Goal: Task Accomplishment & Management: Complete application form

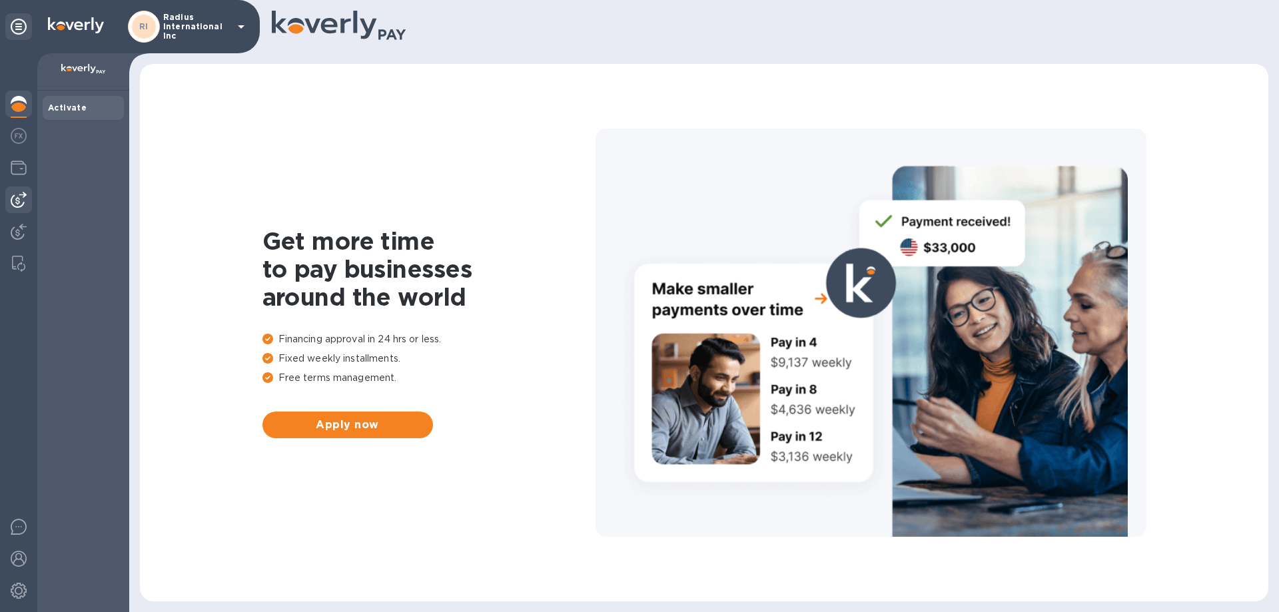
click at [17, 192] on img at bounding box center [19, 200] width 16 height 16
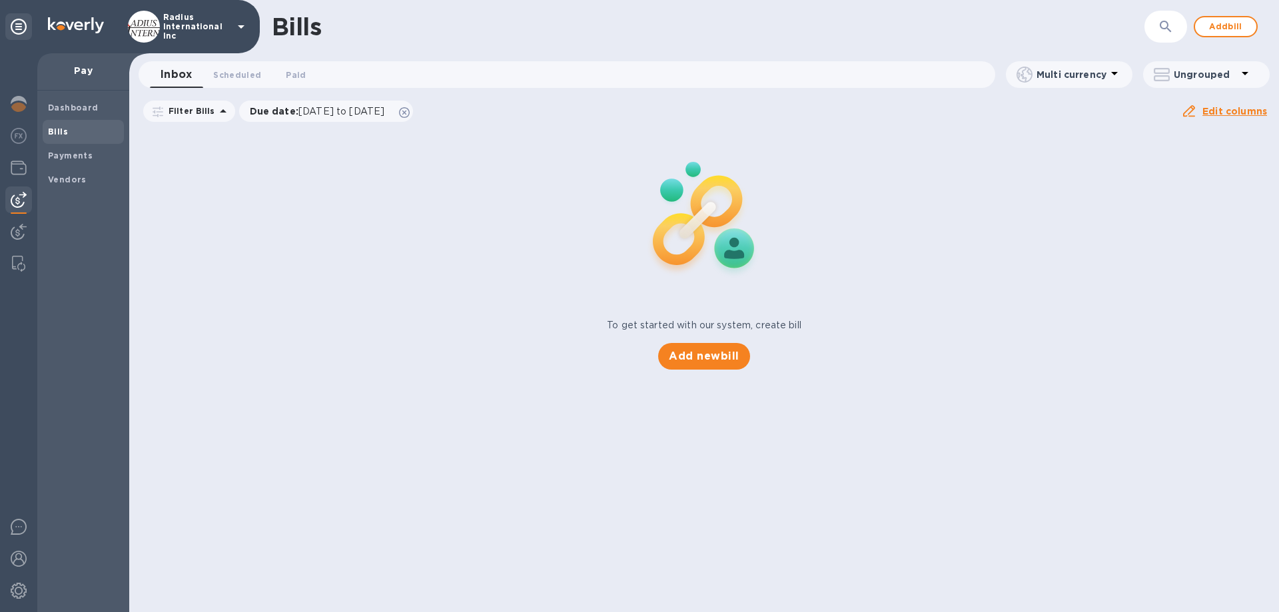
click at [79, 155] on b "Payments" at bounding box center [70, 156] width 45 height 10
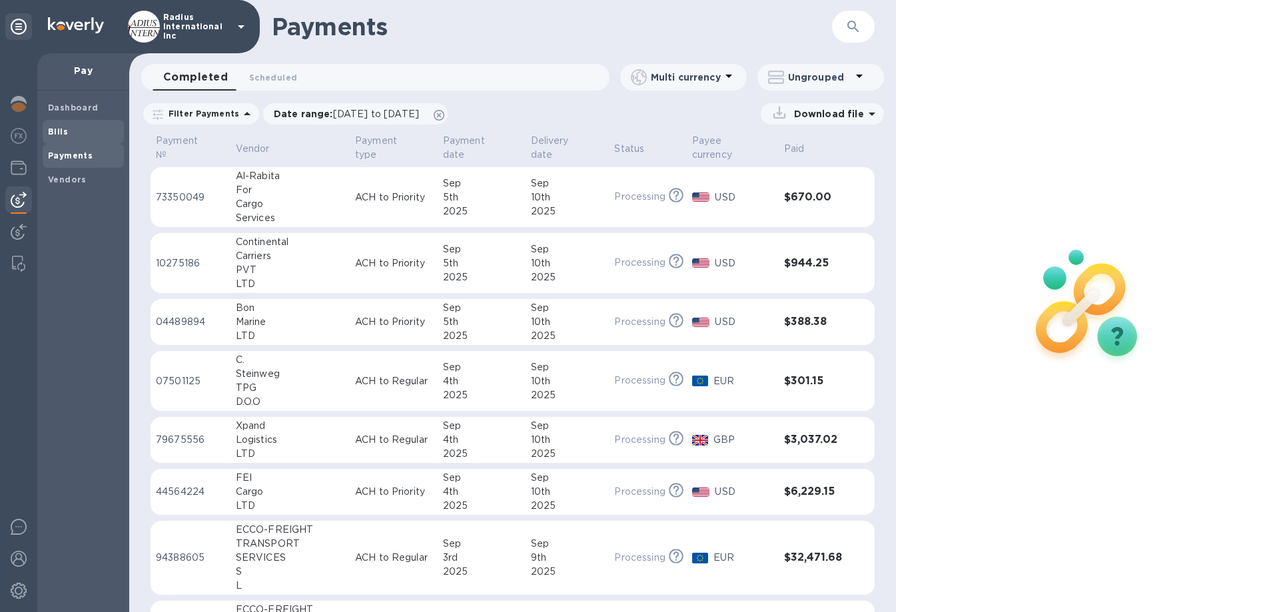
click at [73, 135] on span "Bills" at bounding box center [83, 131] width 71 height 13
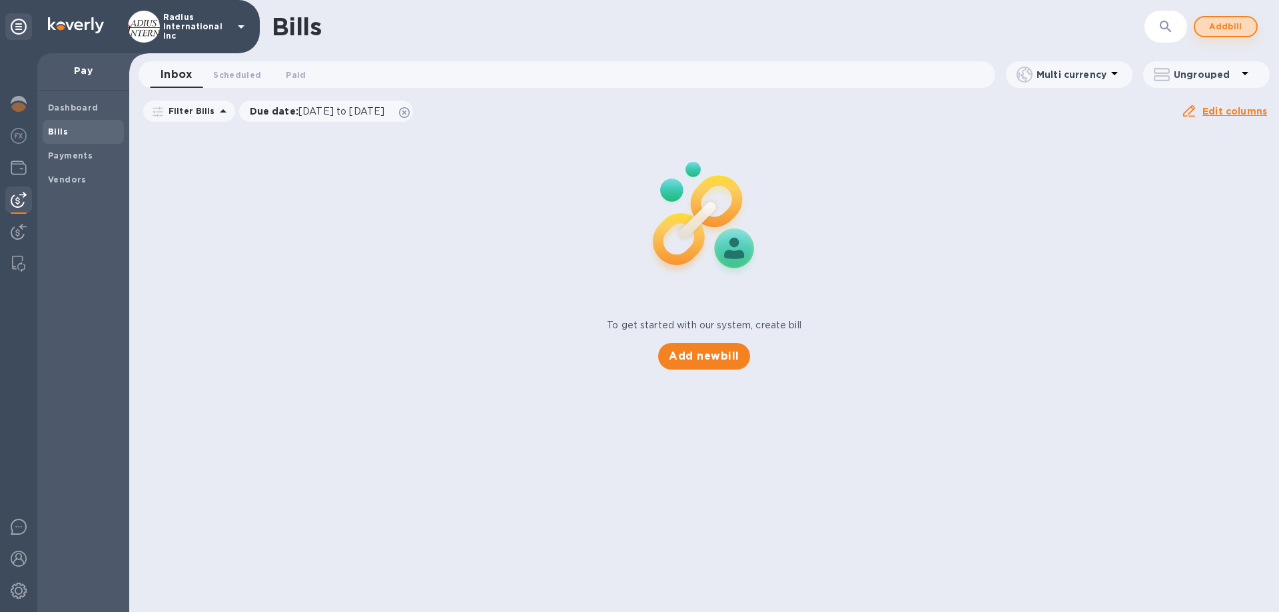
click at [1230, 22] on span "Add bill" at bounding box center [1226, 27] width 40 height 16
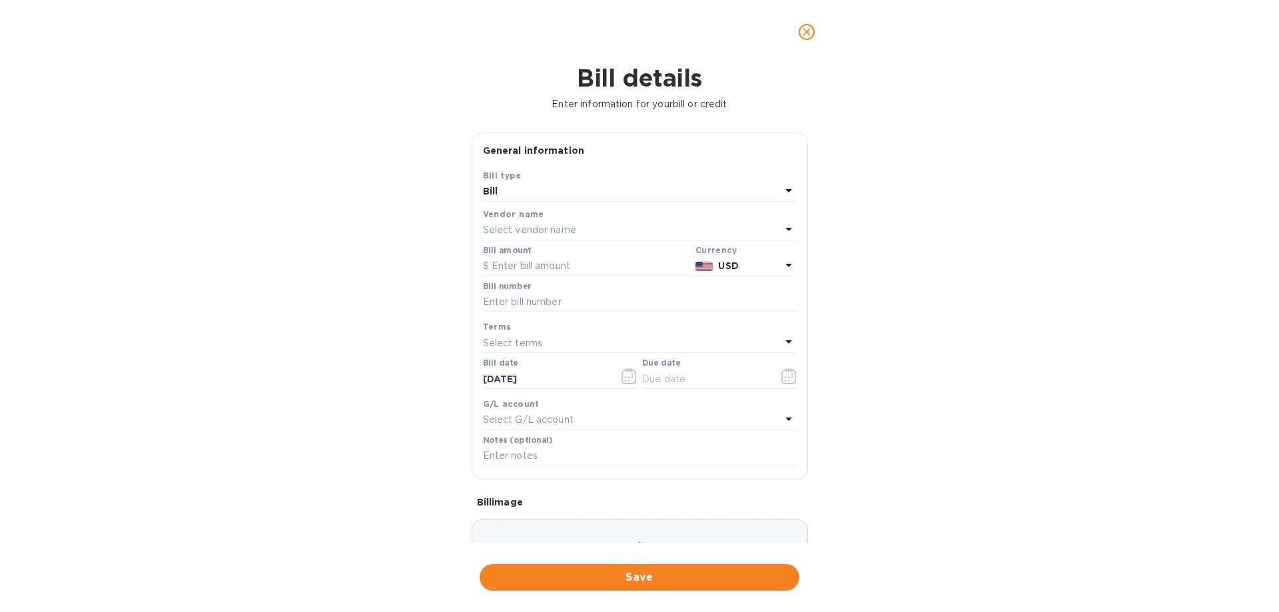
click at [574, 232] on p "Select vendor name" at bounding box center [529, 230] width 93 height 14
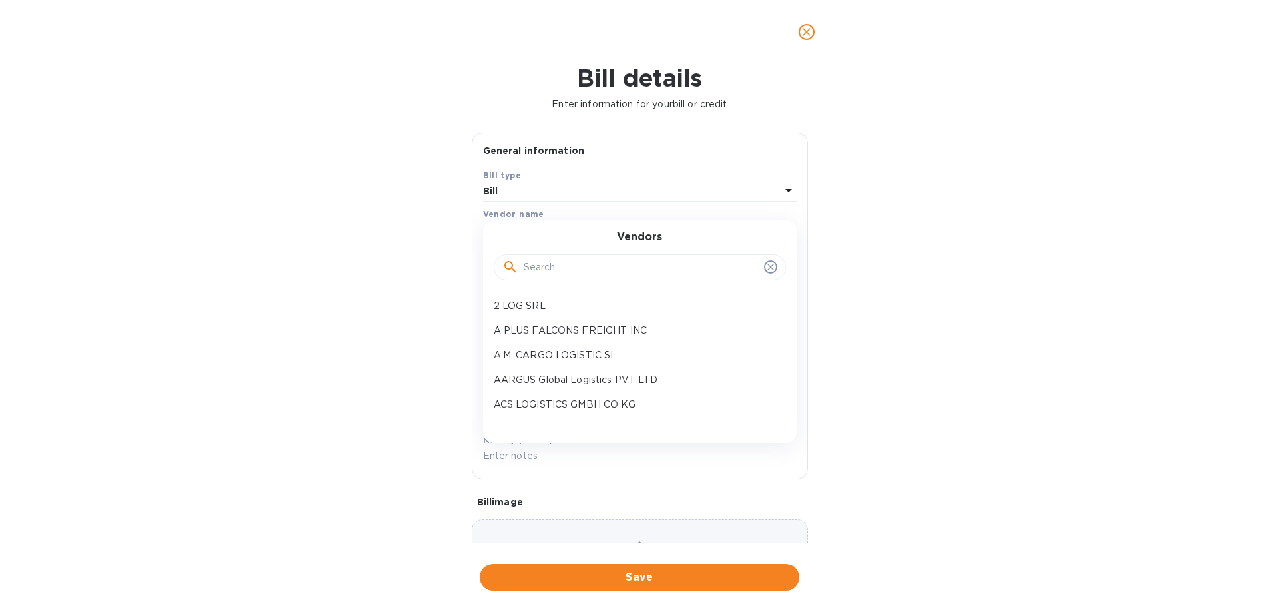
click at [578, 263] on input "text" at bounding box center [641, 268] width 235 height 20
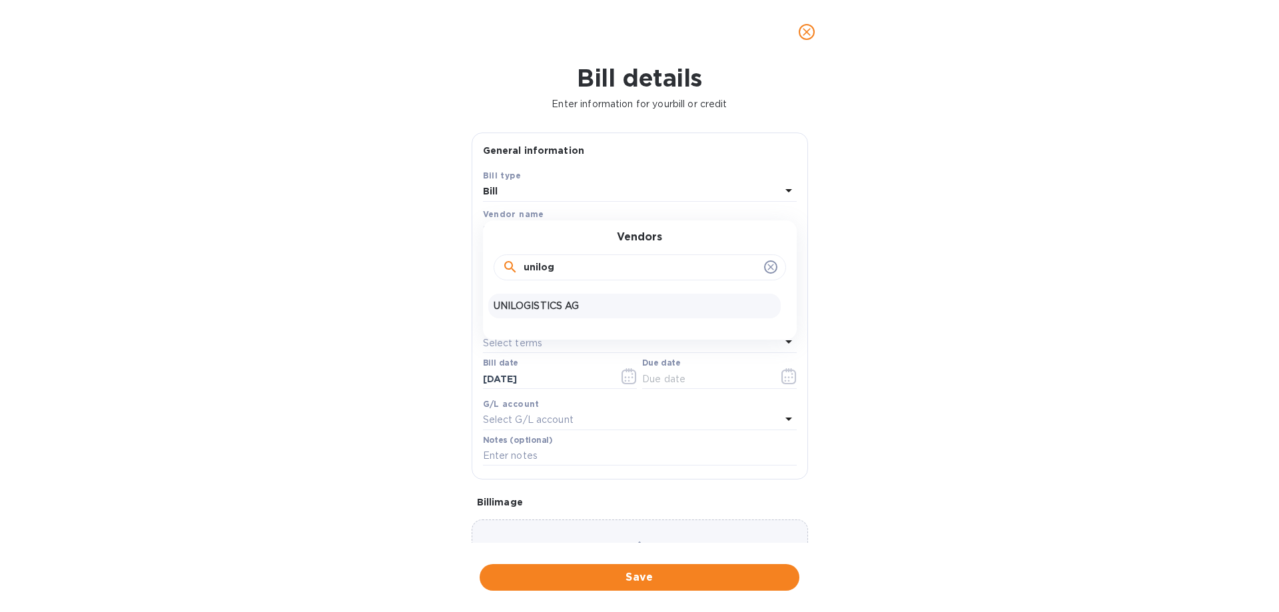
type input "unilog"
click at [591, 301] on p "UNILOGISTICS AG" at bounding box center [635, 306] width 282 height 14
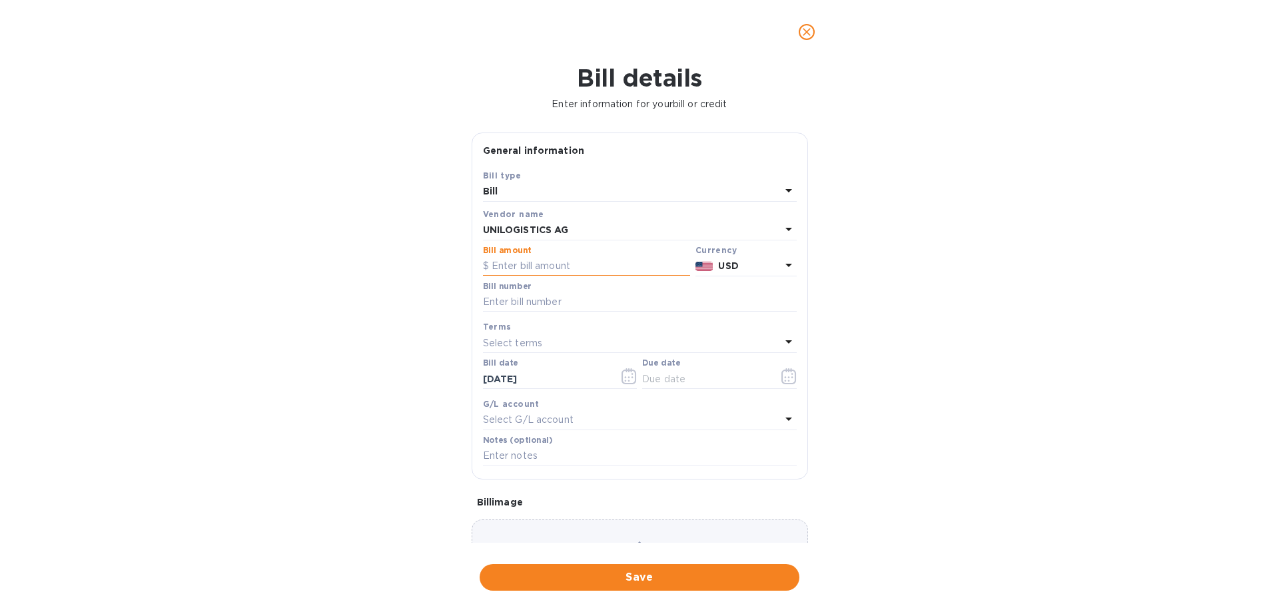
click at [572, 264] on input "text" at bounding box center [586, 266] width 207 height 20
type input "28,578.95"
type input "July SOA- Unilogistics"
click at [678, 378] on input "text" at bounding box center [705, 379] width 126 height 20
click at [781, 374] on icon "button" at bounding box center [788, 376] width 15 height 16
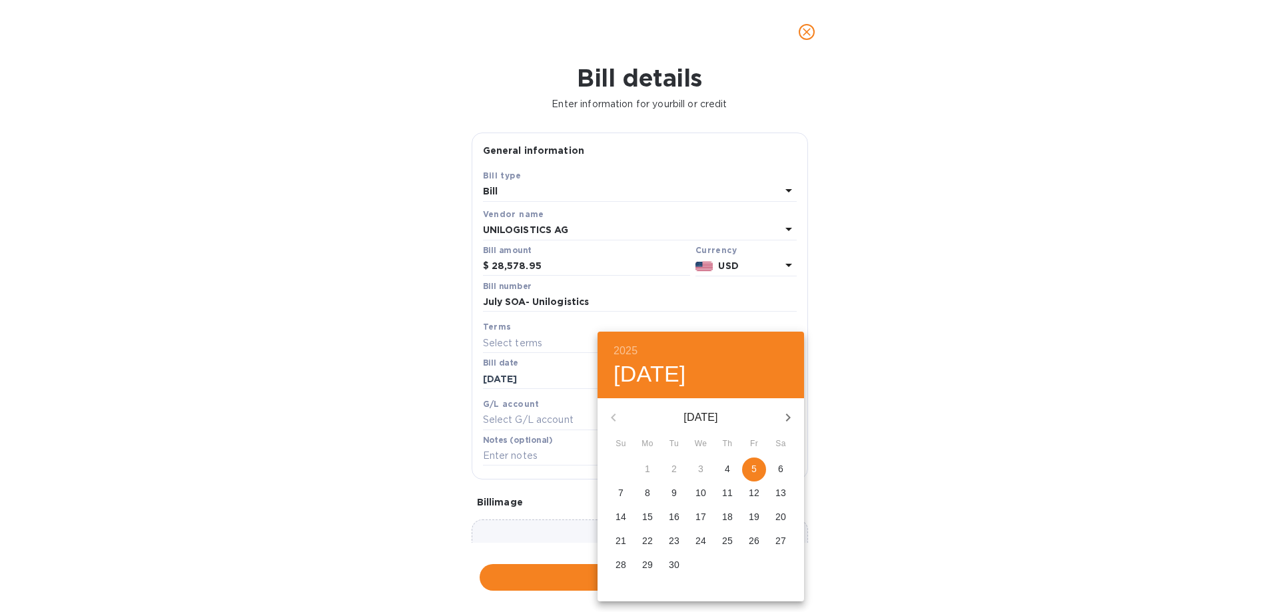
click at [754, 466] on p "5" at bounding box center [754, 468] width 5 height 13
type input "[DATE]"
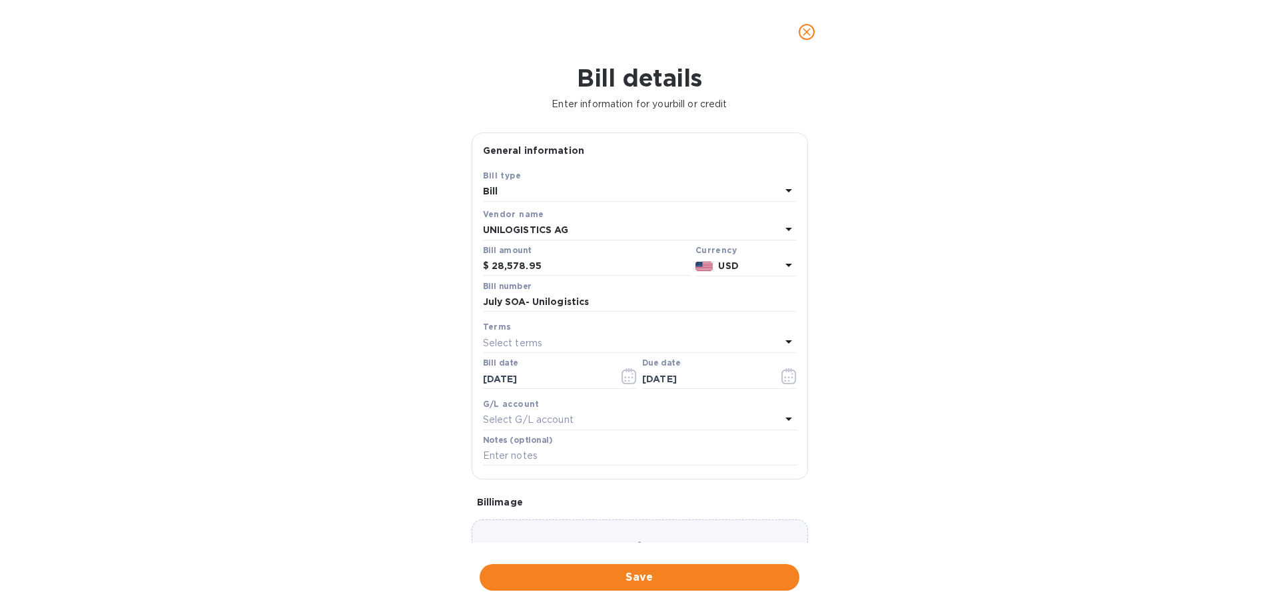
click at [881, 463] on div "2025 Fri, Sep [DATE] Mo Tu We Th Fr Sa 31 1 2 3 4 5 6 7 8 9 10 11 12 13 14 15 1…" at bounding box center [639, 306] width 1279 height 612
drag, startPoint x: 692, startPoint y: 591, endPoint x: 698, endPoint y: 584, distance: 8.5
click at [692, 590] on div "Save" at bounding box center [639, 578] width 325 height 32
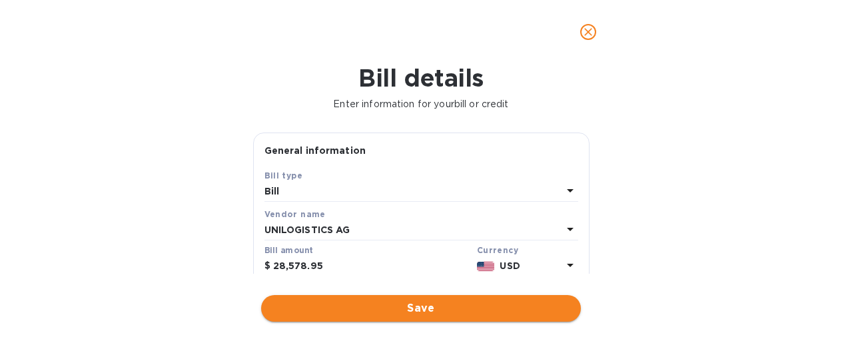
click at [429, 301] on span "Save" at bounding box center [421, 308] width 298 height 16
